Goal: Information Seeking & Learning: Compare options

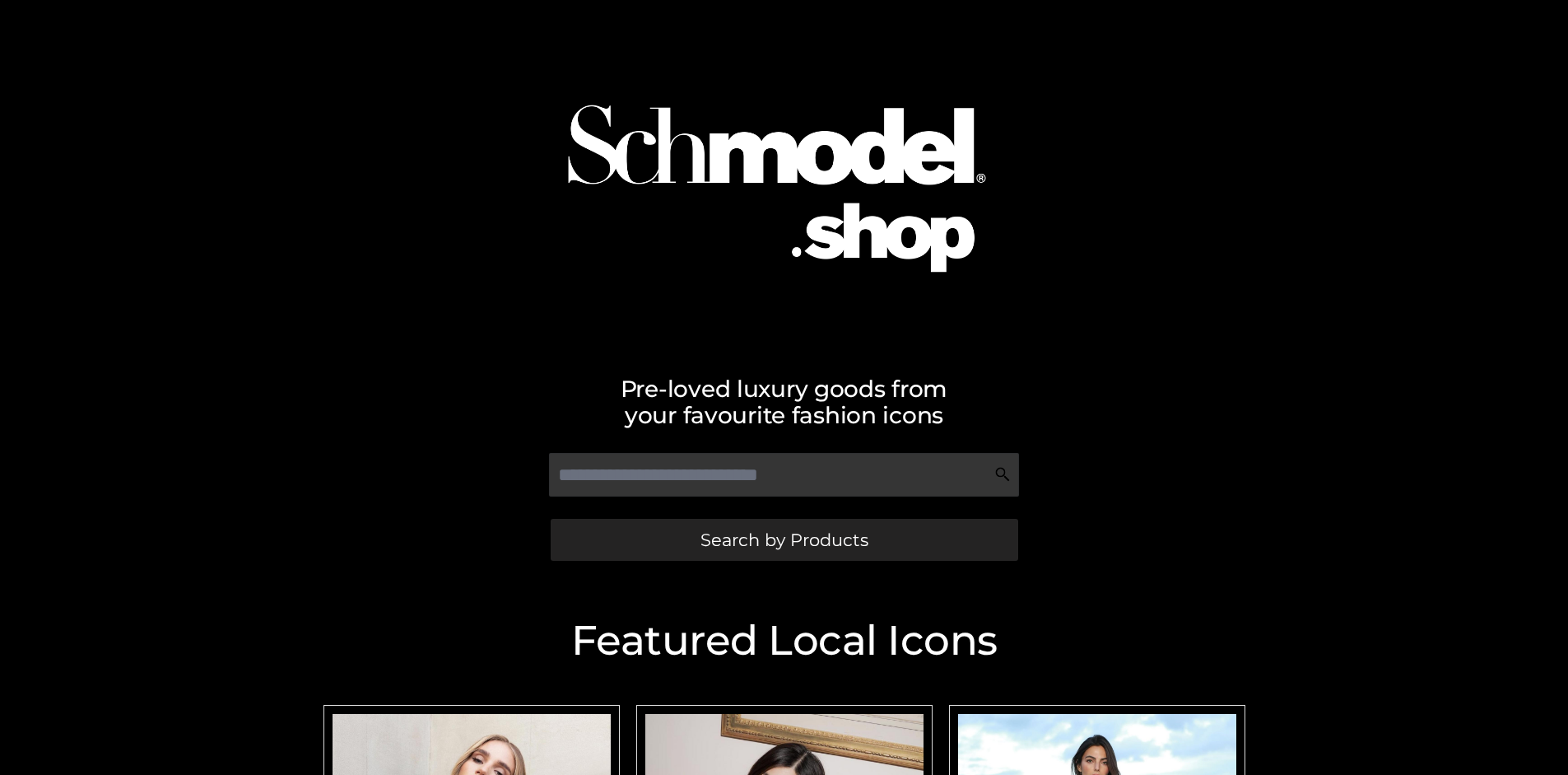
click at [784, 540] on span "Search by Products" at bounding box center [784, 540] width 168 height 17
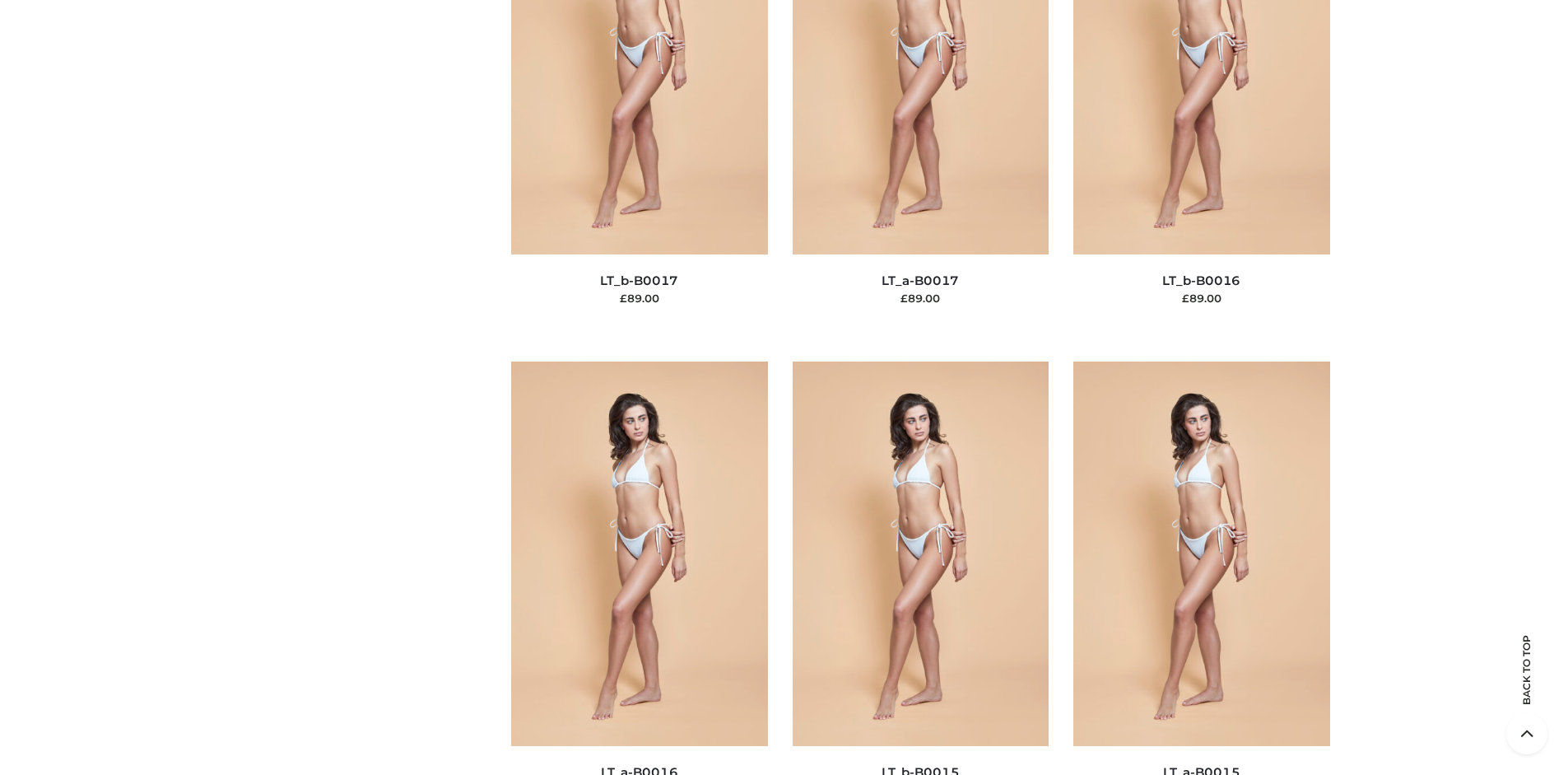
scroll to position [5524, 0]
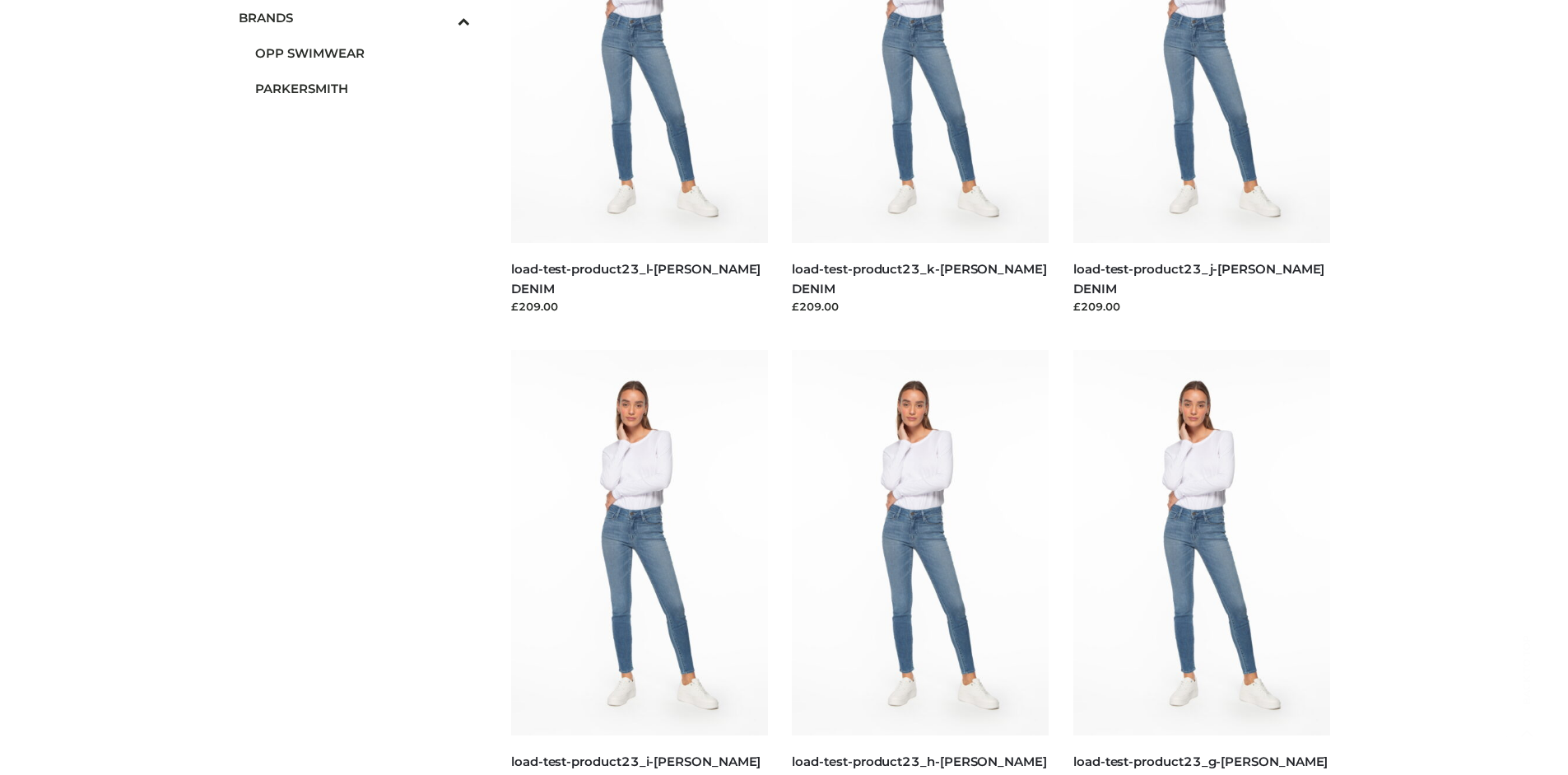
click at [362, 88] on span "PARKERSMITH" at bounding box center [363, 88] width 216 height 19
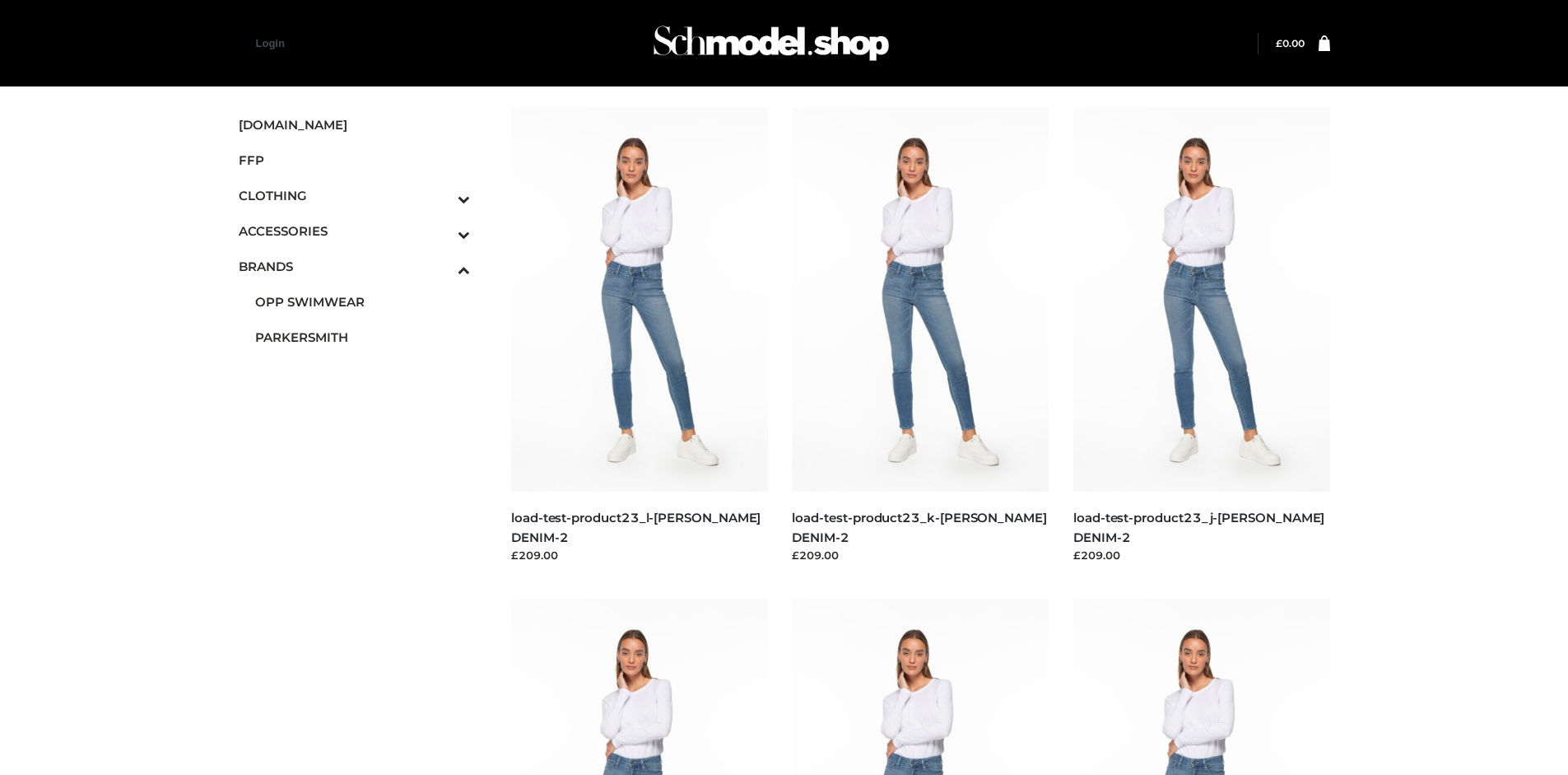
scroll to position [775, 0]
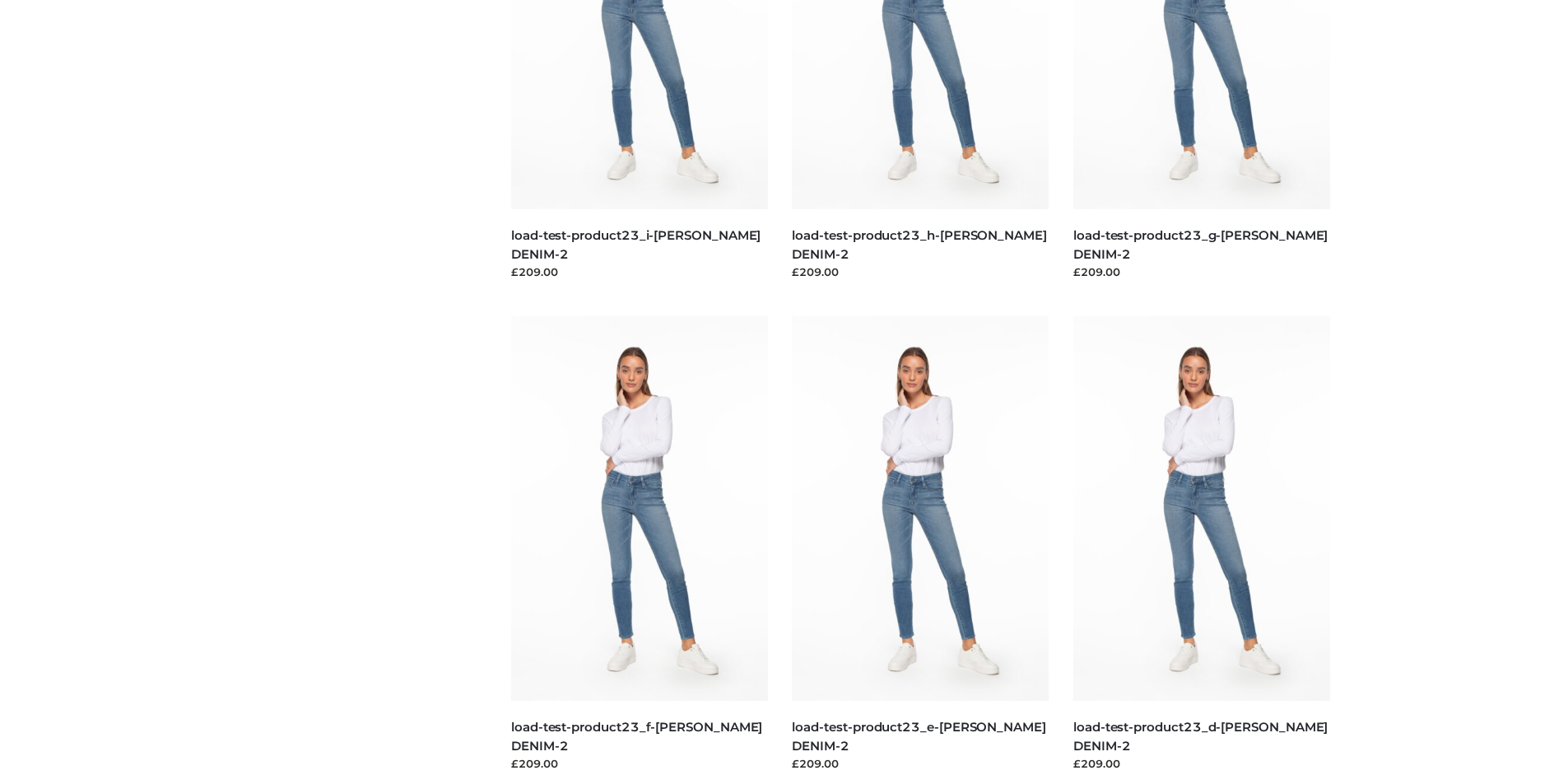
click at [1201, 545] on img at bounding box center [1202, 508] width 257 height 385
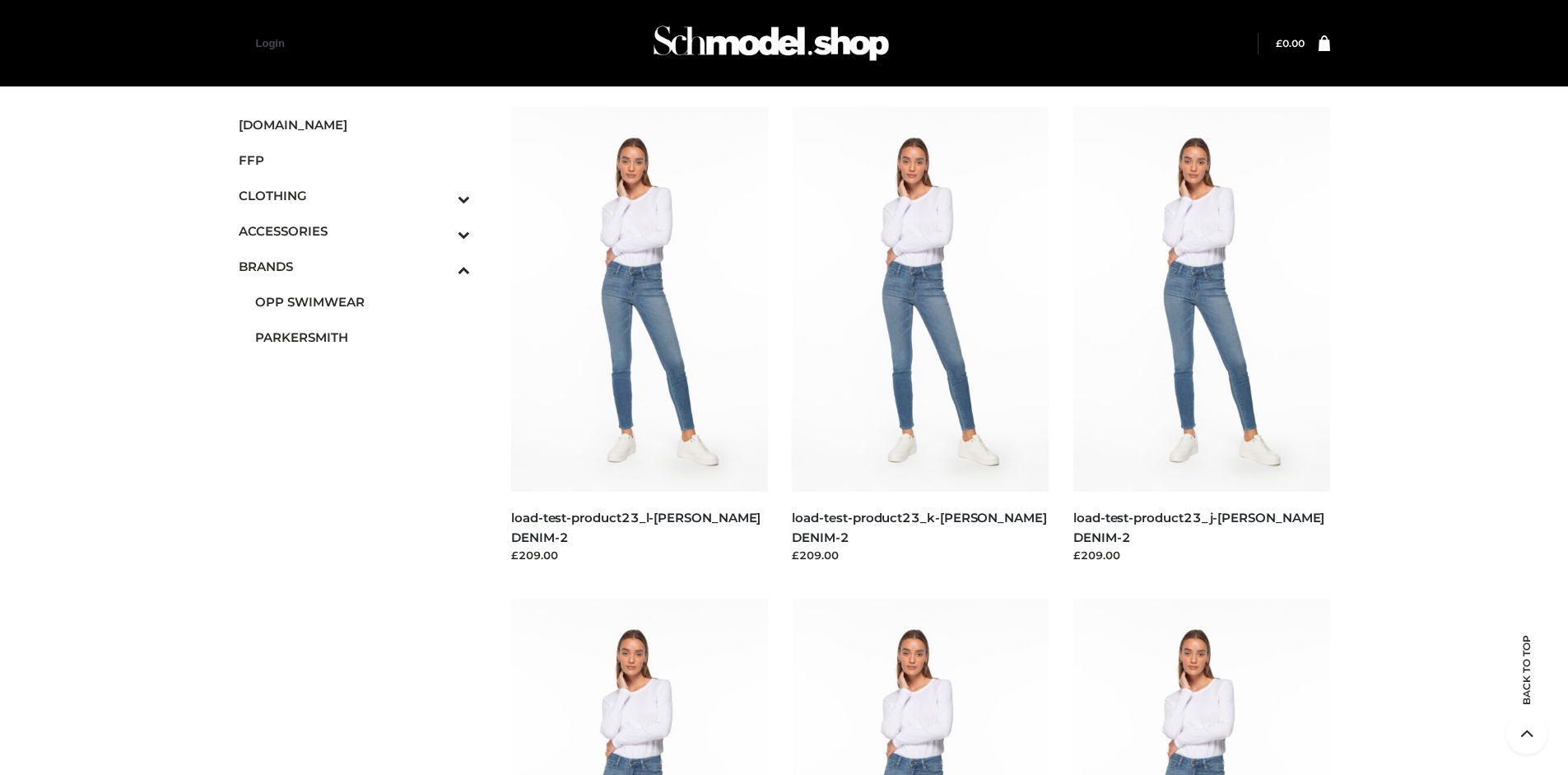
click at [1201, 687] on img at bounding box center [1202, 790] width 257 height 385
click at [1201, 336] on img at bounding box center [1202, 299] width 257 height 385
click at [639, 687] on img at bounding box center [640, 790] width 257 height 385
click at [441, 230] on icon "Toggle Submenu" at bounding box center [378, 234] width 184 height 19
click at [0, 0] on span "BAGS" at bounding box center [0, 0] width 0 height 0
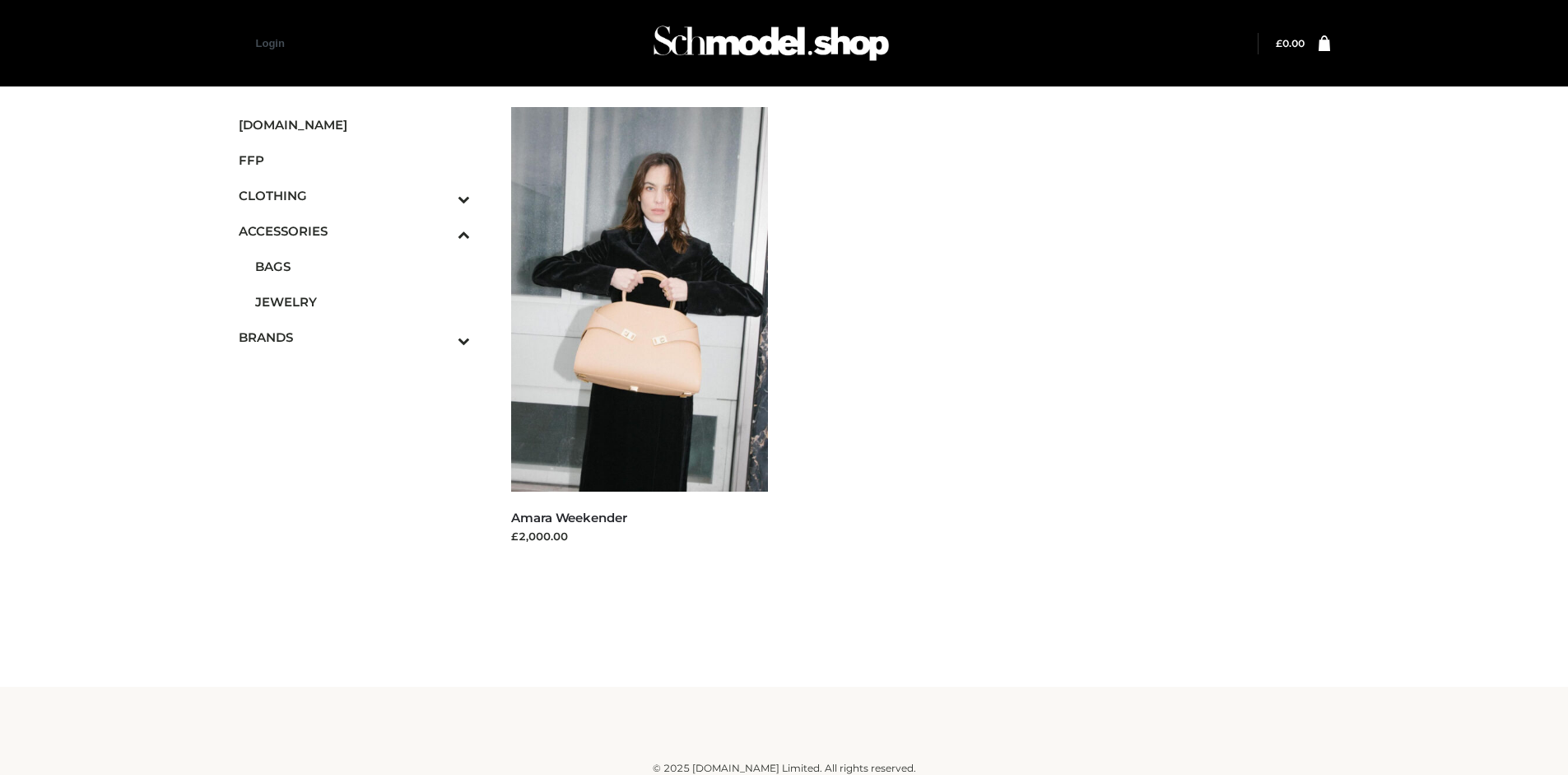
click at [354, 159] on span "FFP" at bounding box center [355, 160] width 232 height 19
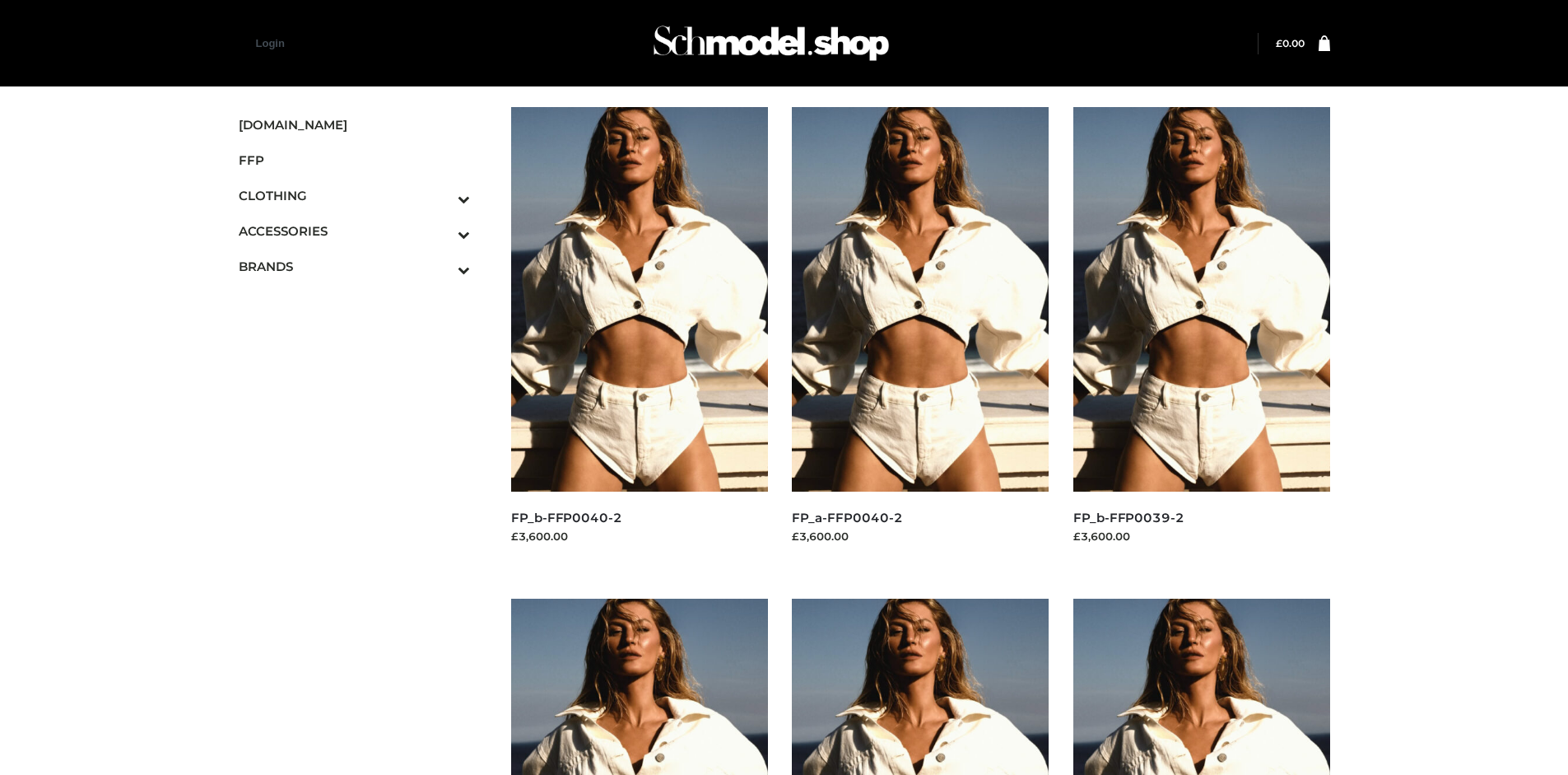
scroll to position [1266, 0]
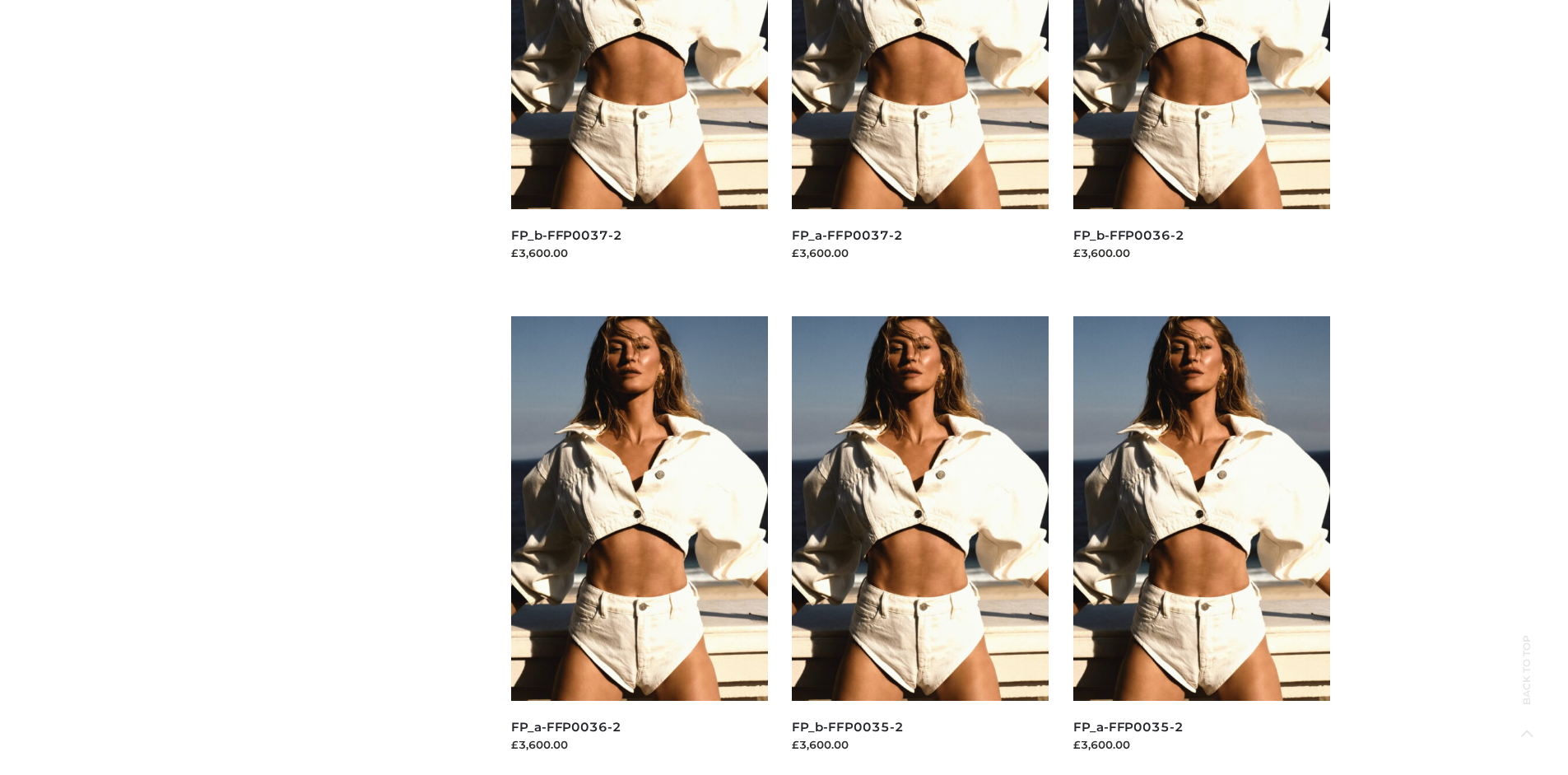
click at [921, 545] on img at bounding box center [921, 508] width 257 height 385
click at [1201, 545] on img at bounding box center [1202, 508] width 257 height 385
click at [639, 545] on img at bounding box center [640, 508] width 257 height 385
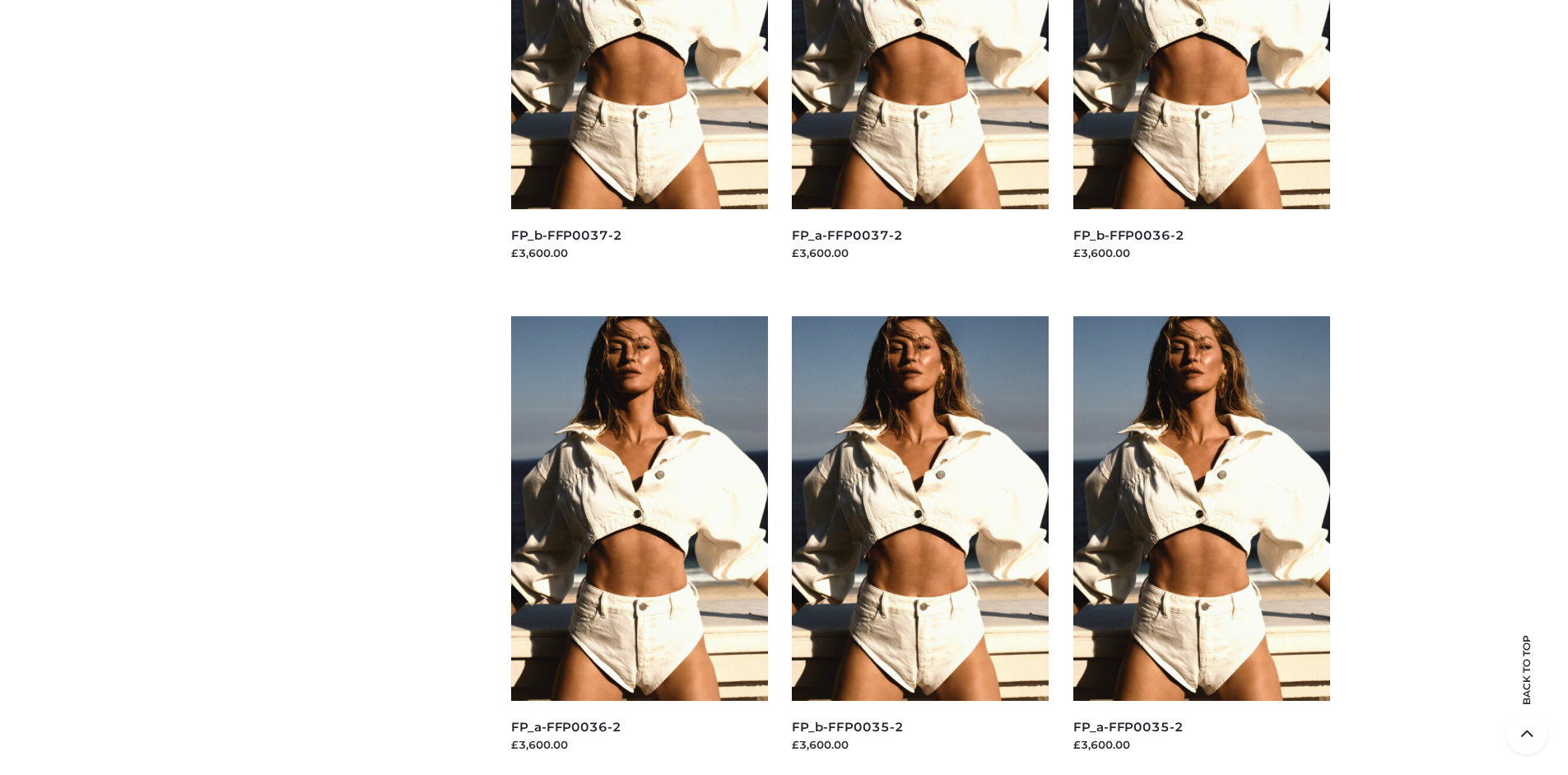
click at [1201, 545] on img at bounding box center [1202, 508] width 257 height 385
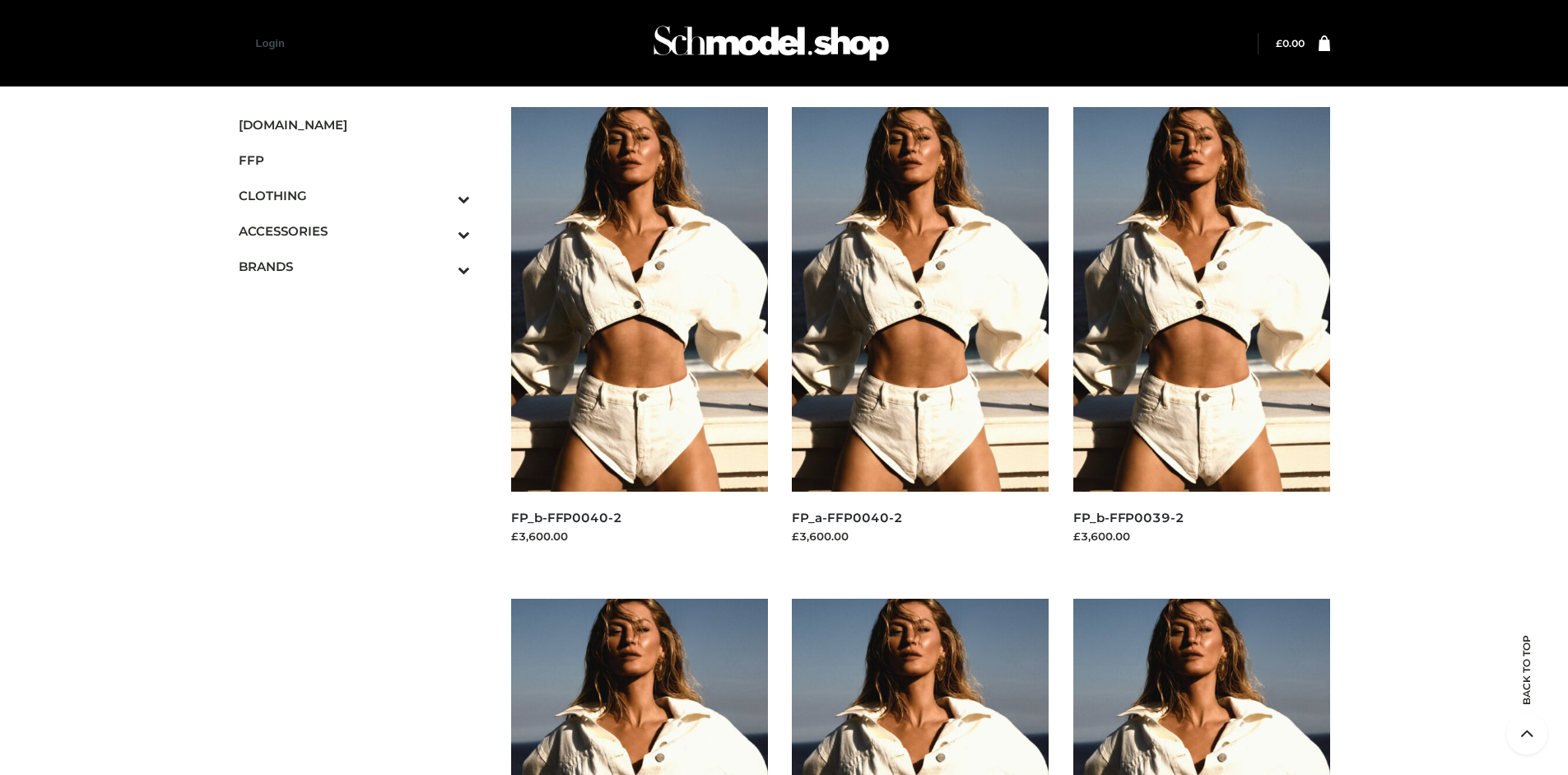
click at [0, 0] on span "DRESSES" at bounding box center [0, 0] width 0 height 0
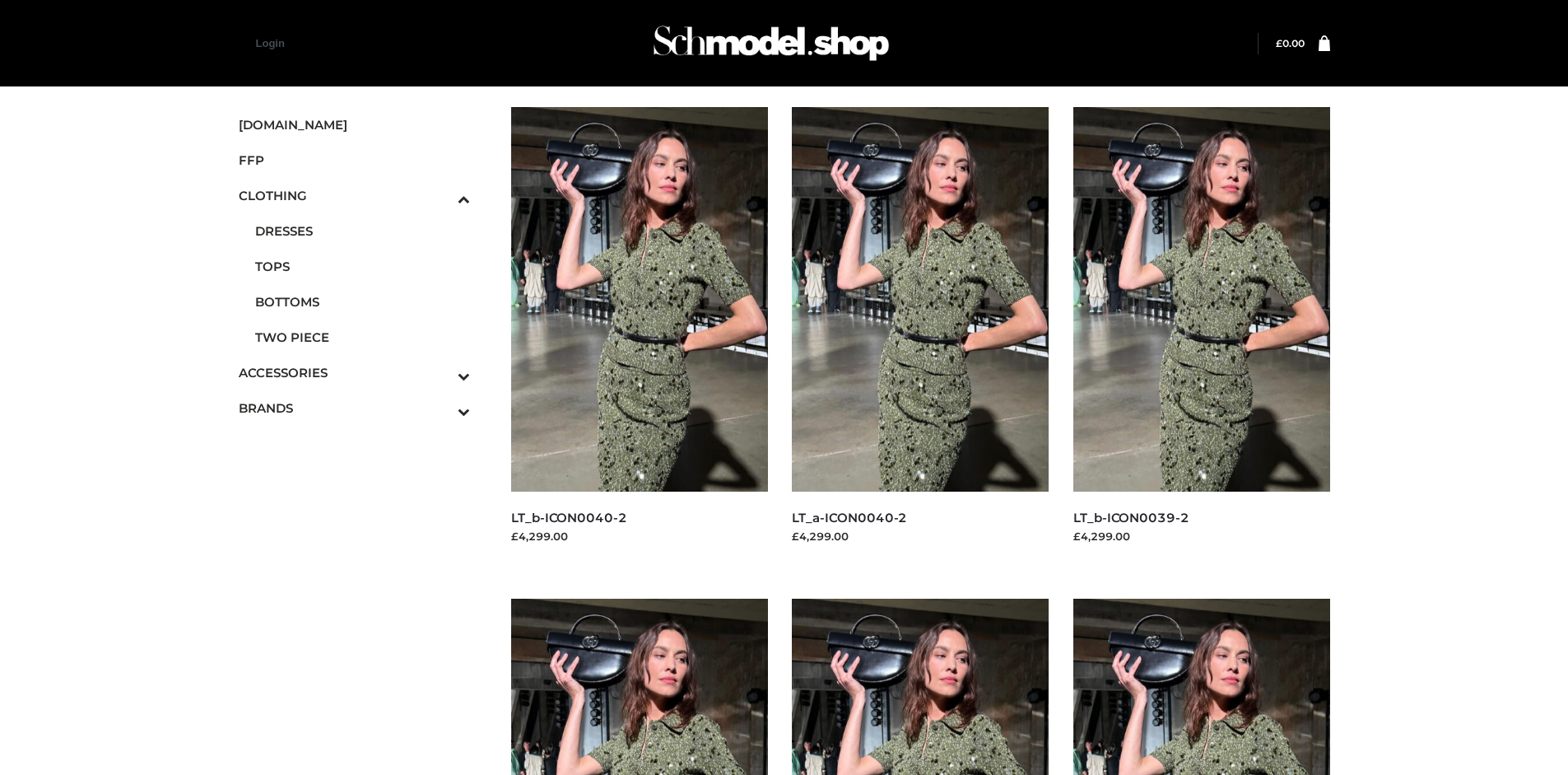
click at [1201, 336] on img at bounding box center [1202, 299] width 257 height 385
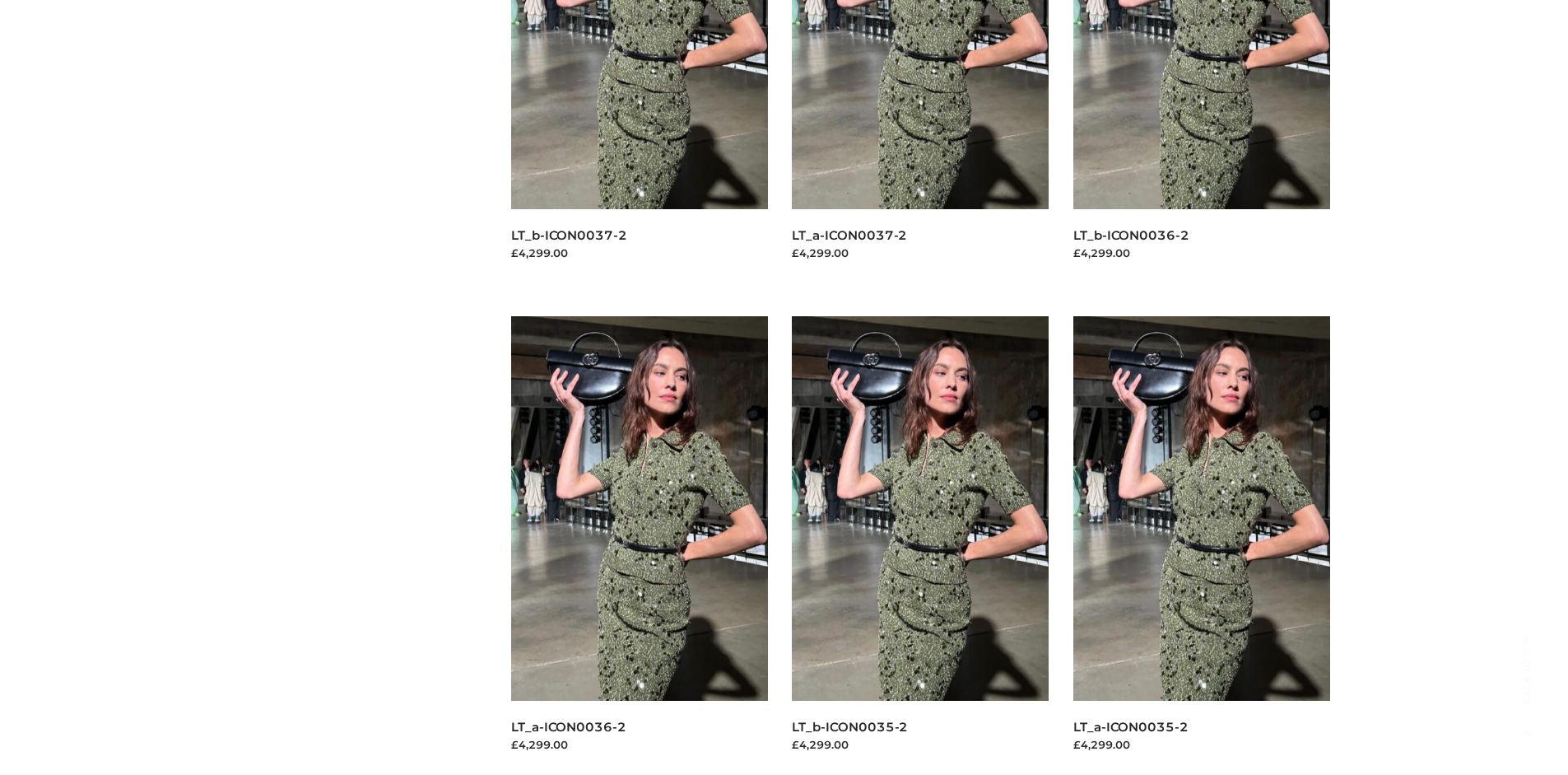
click at [639, 545] on img at bounding box center [640, 508] width 257 height 385
click at [921, 545] on img at bounding box center [921, 508] width 257 height 385
click at [1201, 545] on img at bounding box center [1202, 508] width 257 height 385
